Goal: Find specific page/section: Find specific page/section

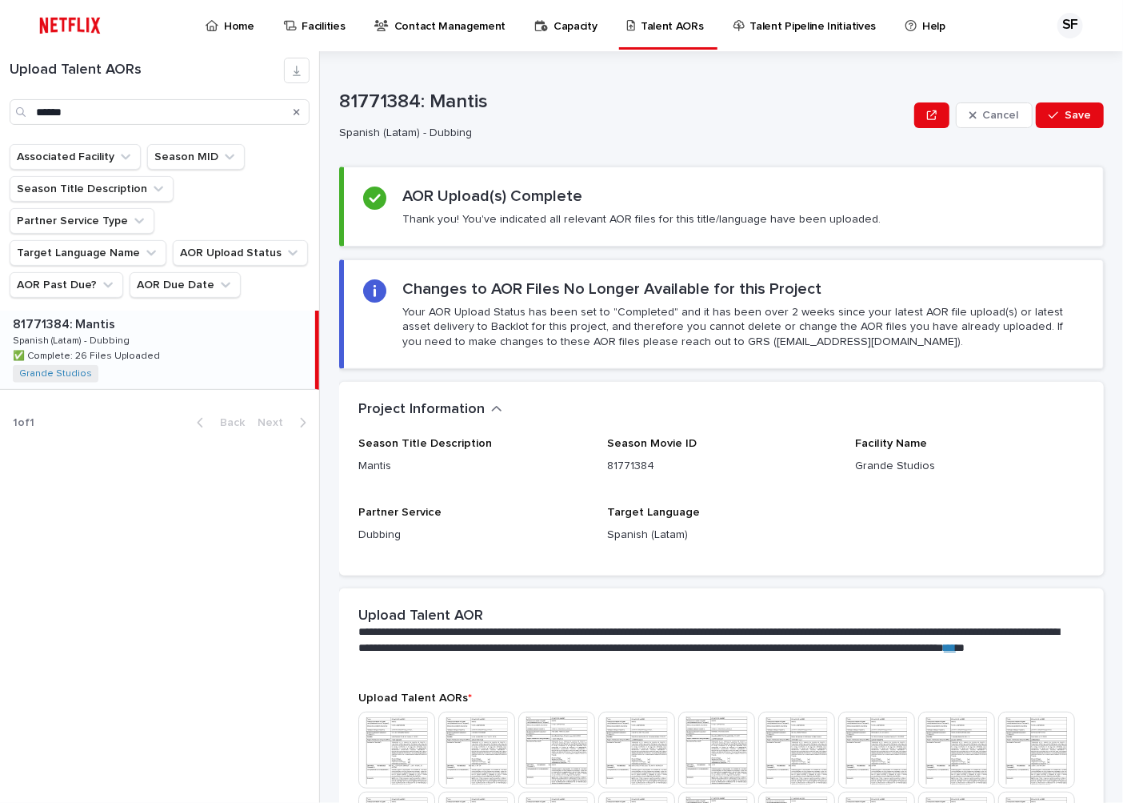
click at [302, 110] on div "Search" at bounding box center [297, 112] width 26 height 26
click at [294, 113] on icon "Search" at bounding box center [297, 112] width 6 height 10
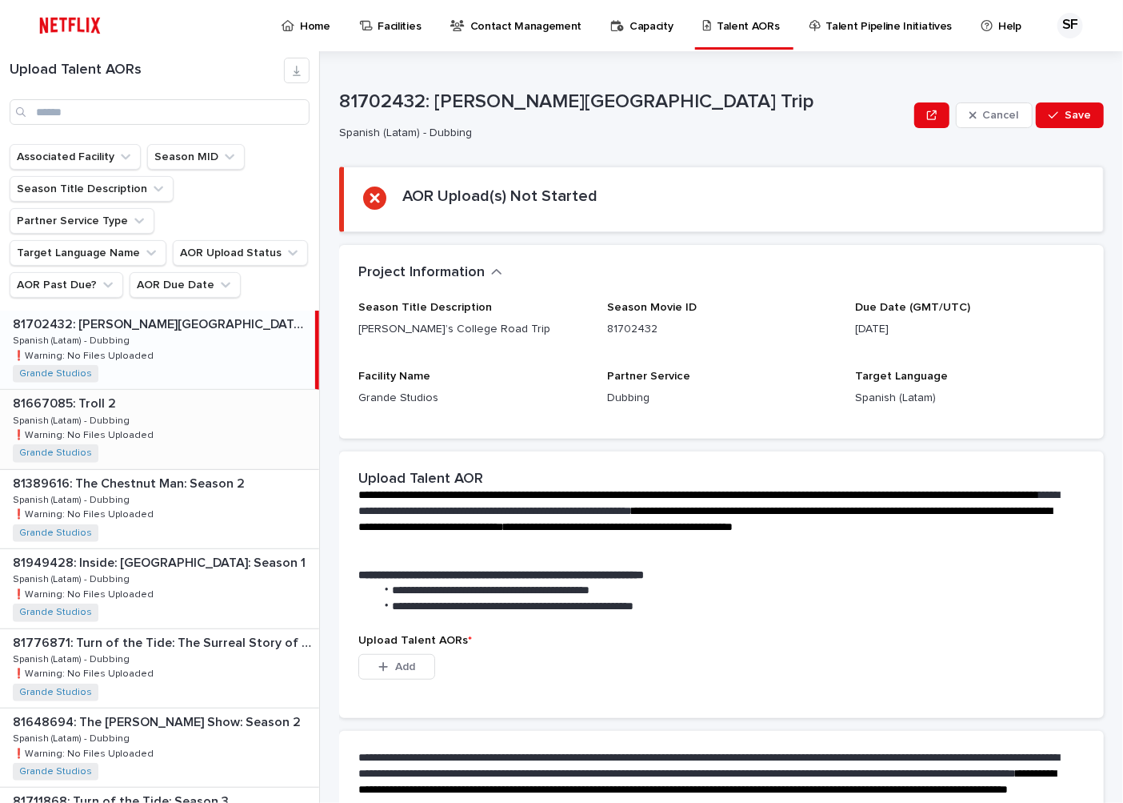
click at [226, 396] on p at bounding box center [163, 403] width 300 height 15
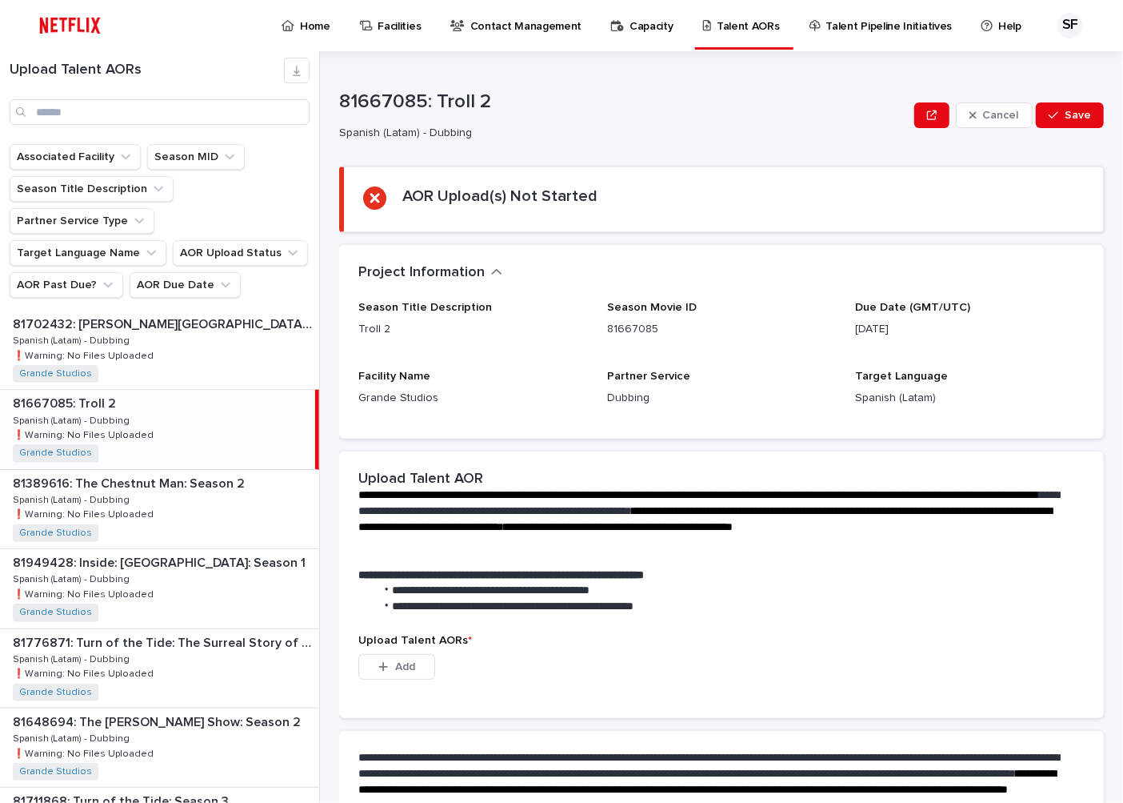
click at [224, 390] on div "81667085: Troll 2 81667085: Troll 2 Spanish (Latam) - Dubbing Spanish (Latam) -…" at bounding box center [157, 429] width 315 height 78
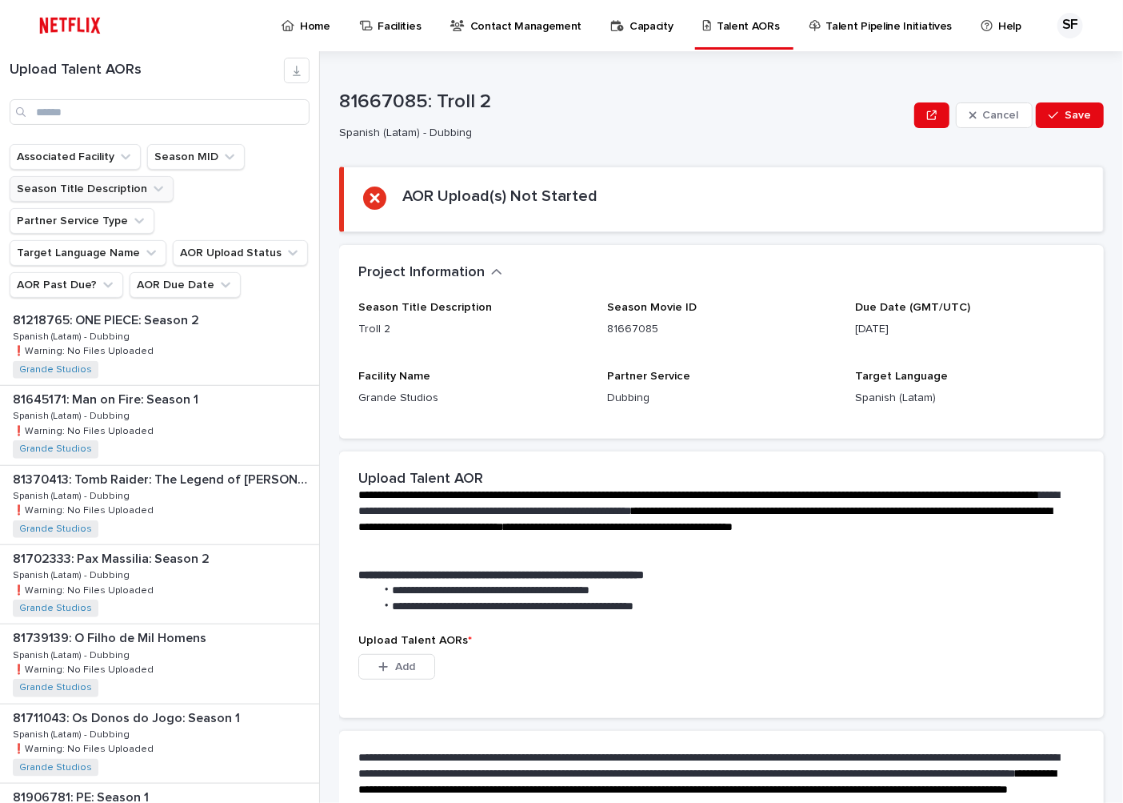
scroll to position [622, 0]
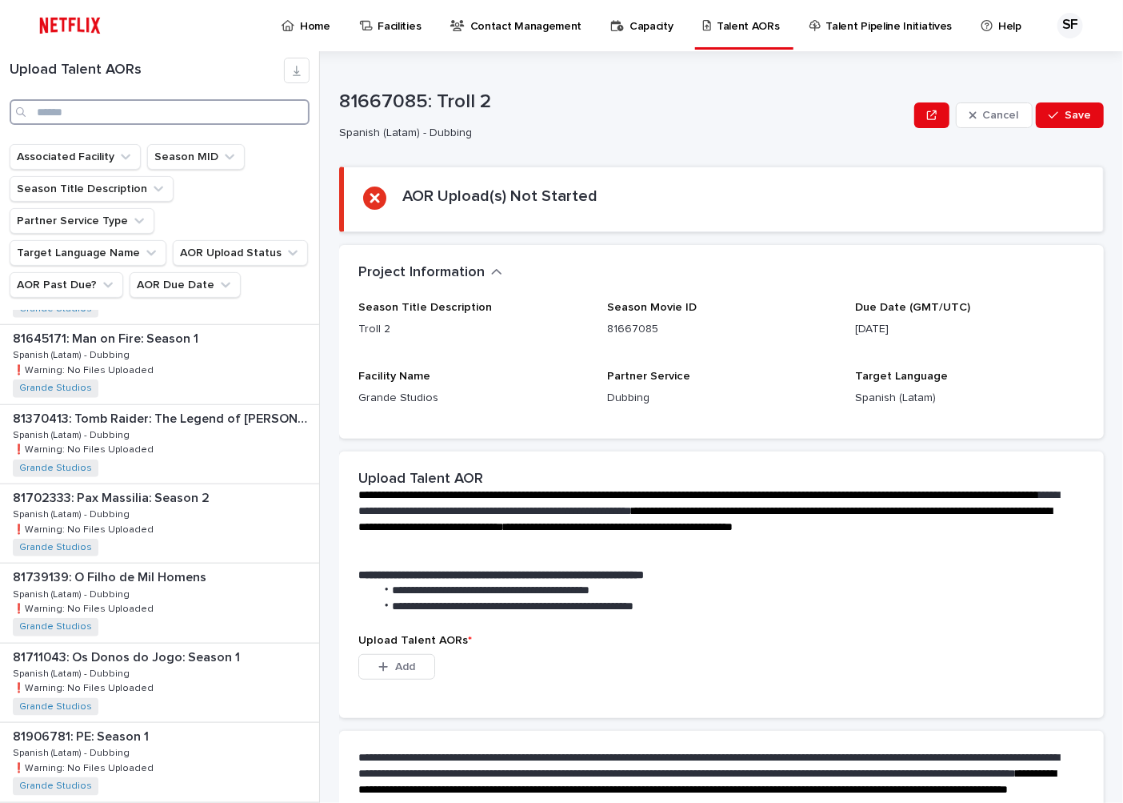
click at [78, 102] on input "Search" at bounding box center [160, 112] width 300 height 26
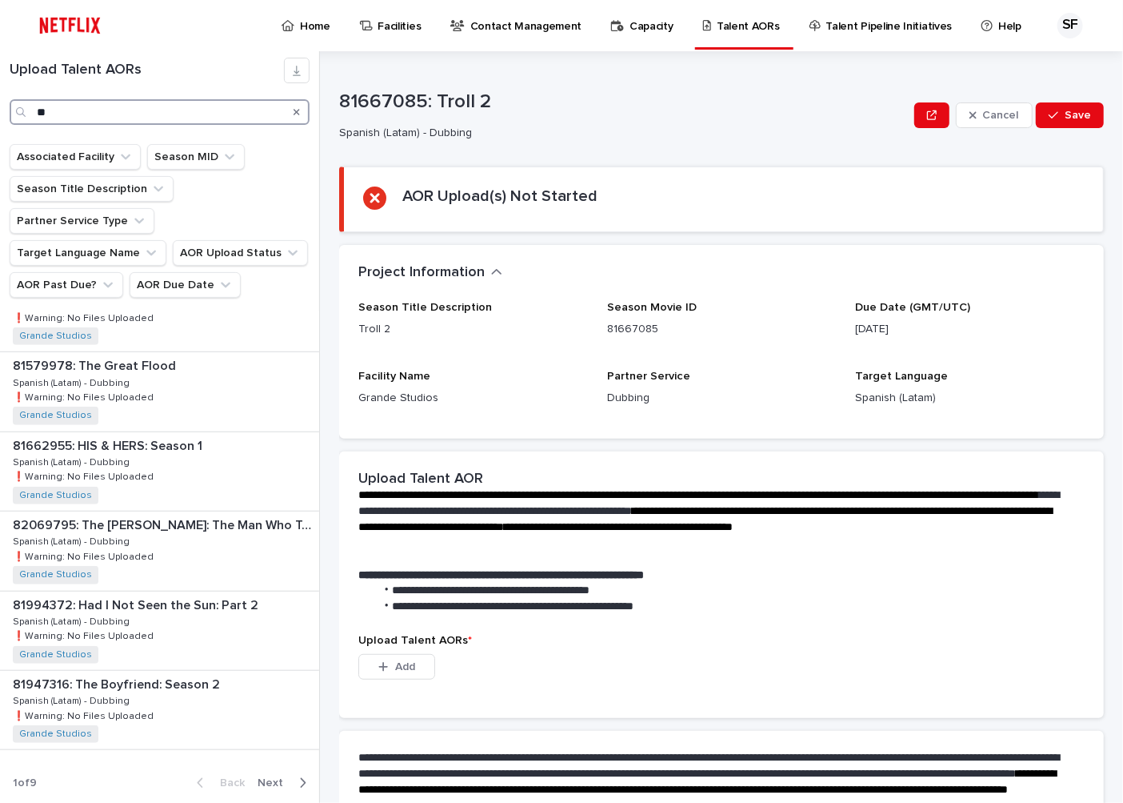
scroll to position [225, 0]
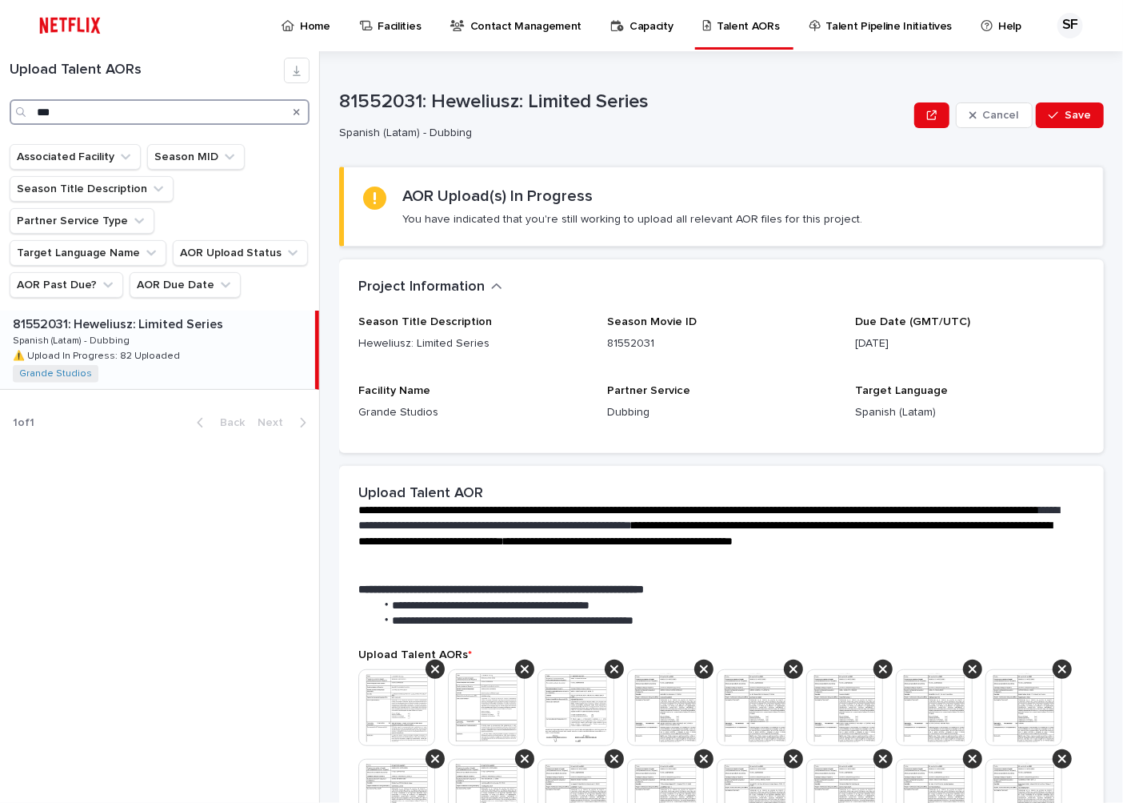
type input "***"
click at [125, 332] on p "Spanish (Latam) - Dubbing" at bounding box center [73, 339] width 120 height 14
click at [301, 27] on p "Home" at bounding box center [315, 17] width 30 height 34
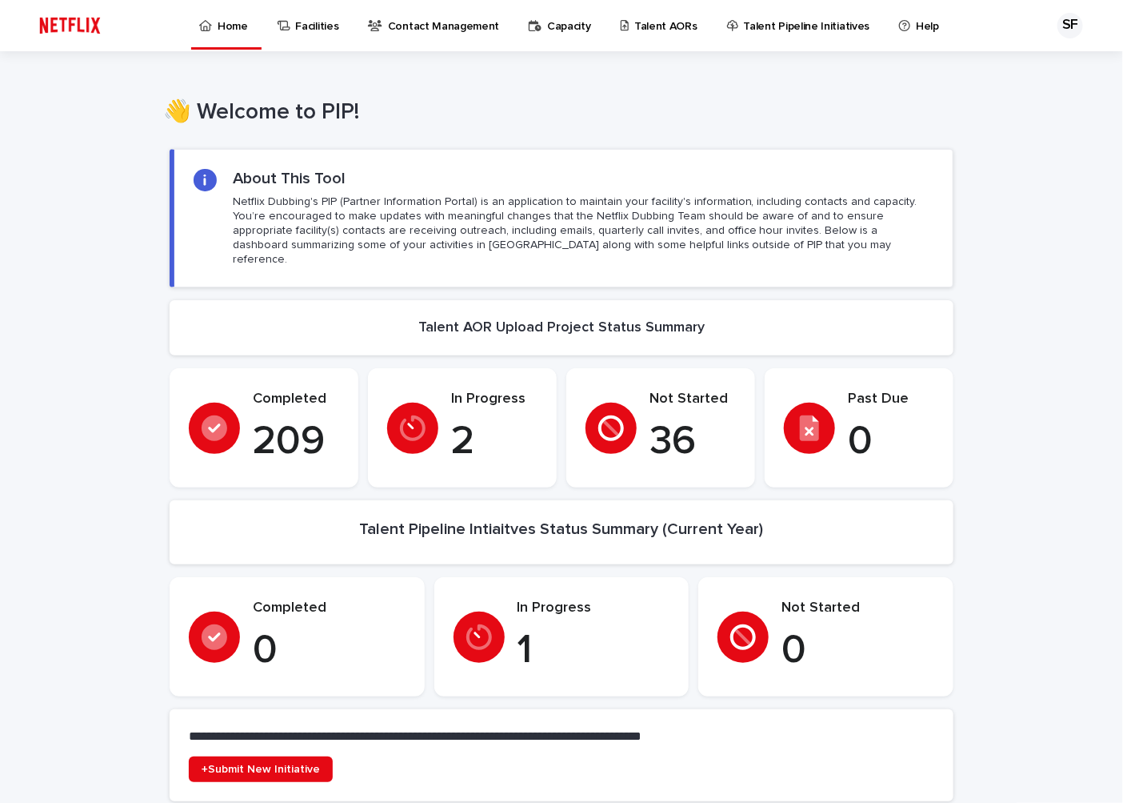
click at [646, 26] on p "Talent AORs" at bounding box center [665, 17] width 63 height 34
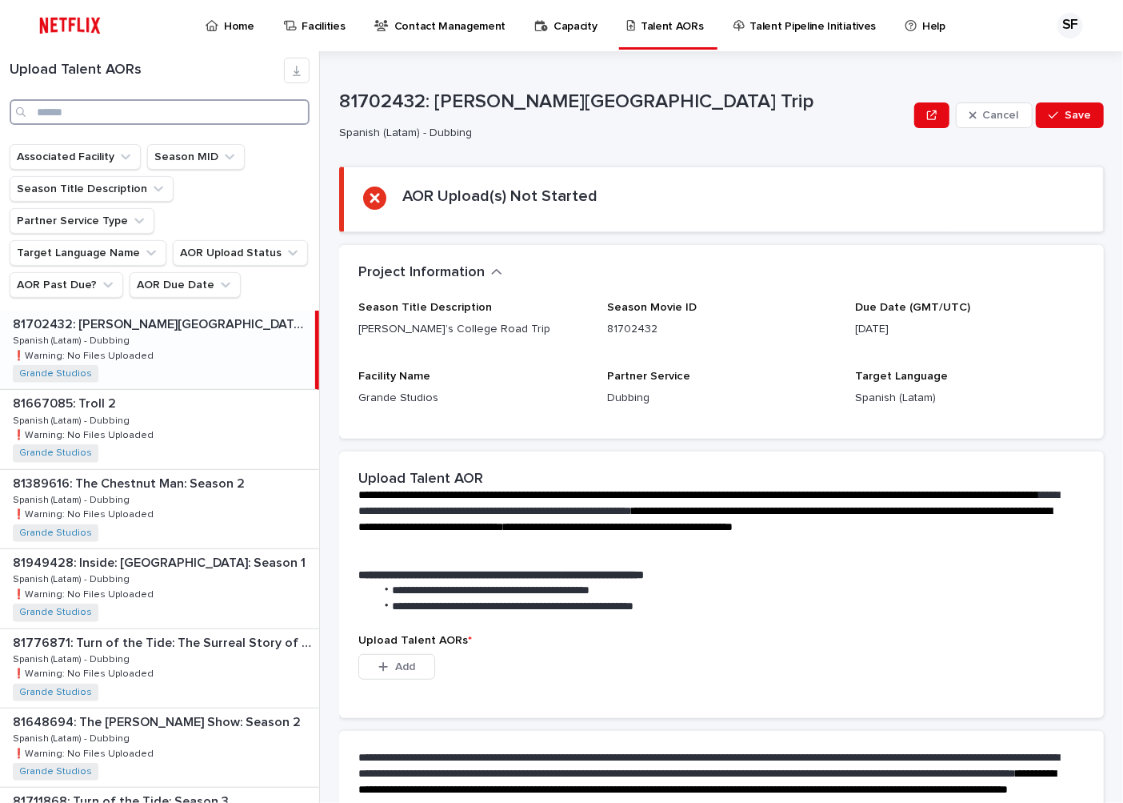
click at [42, 115] on input "Search" at bounding box center [160, 112] width 300 height 26
click at [249, 549] on div "81949428: Inside: USA: Season 1 81949428: Inside: USA: Season 1 Spanish (Latam)…" at bounding box center [159, 588] width 319 height 78
drag, startPoint x: 163, startPoint y: 482, endPoint x: 212, endPoint y: 564, distance: 95.8
click at [163, 482] on div "81389616: The Chestnut Man: Season 2 81389616: The Chestnut Man: Season 2 Spani…" at bounding box center [159, 509] width 319 height 78
click at [210, 555] on p at bounding box center [163, 562] width 300 height 15
